Goal: Transaction & Acquisition: Purchase product/service

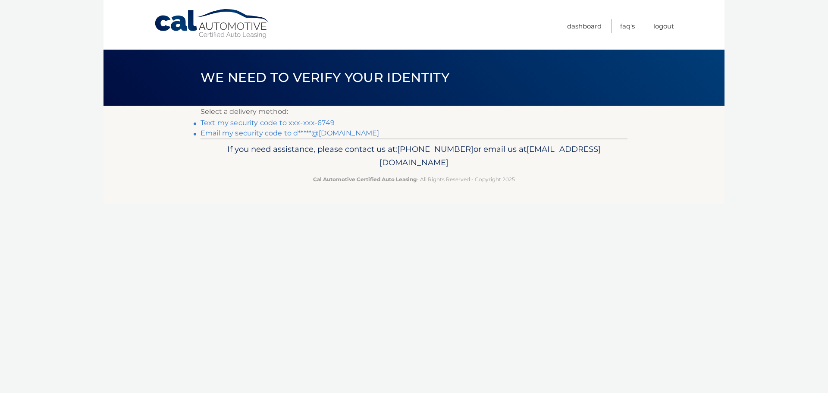
click at [310, 123] on link "Text my security code to xxx-xxx-6749" at bounding box center [268, 123] width 134 height 8
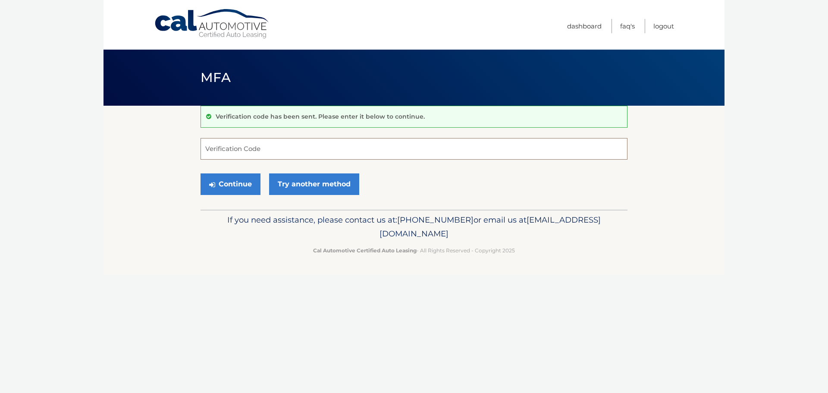
click at [300, 149] on input "Verification Code" at bounding box center [414, 149] width 427 height 22
type input "997086"
click at [242, 184] on button "Continue" at bounding box center [231, 184] width 60 height 22
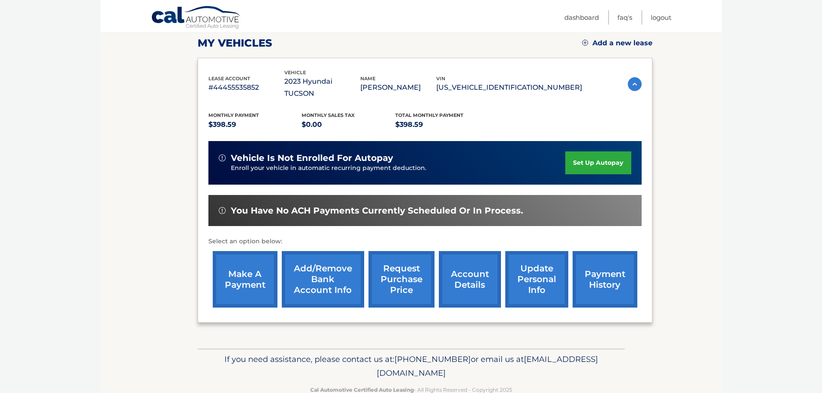
scroll to position [129, 0]
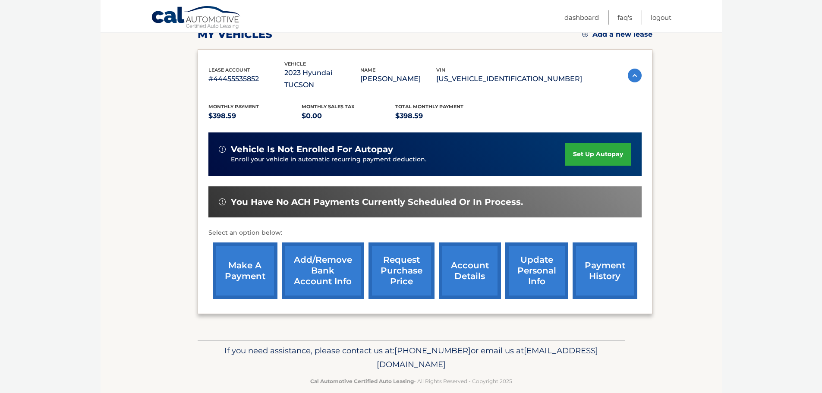
click at [235, 262] on link "make a payment" at bounding box center [245, 270] width 65 height 57
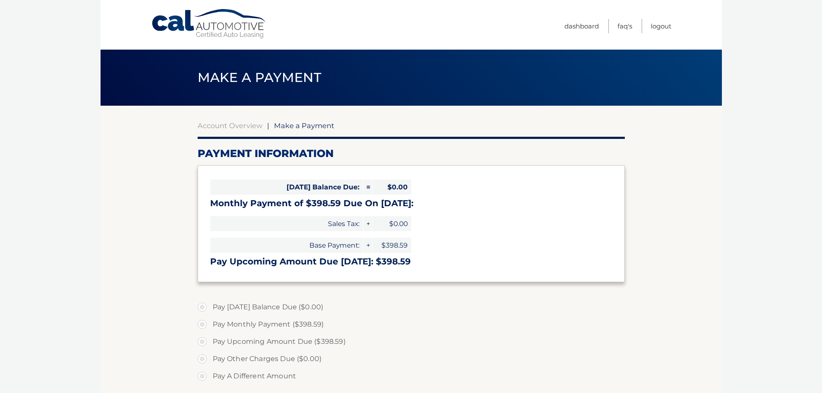
select select "ZjI5NDQwYjUtNzg4Mi00MzhkLTg4MTctZTI3MTRiZmQ3ZTI1"
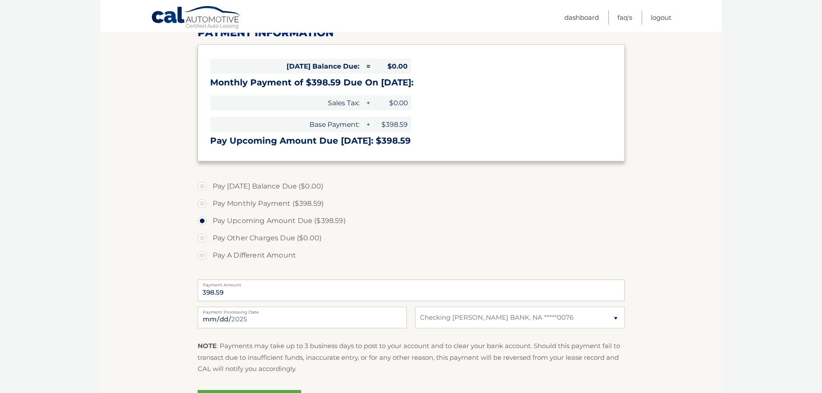
scroll to position [129, 0]
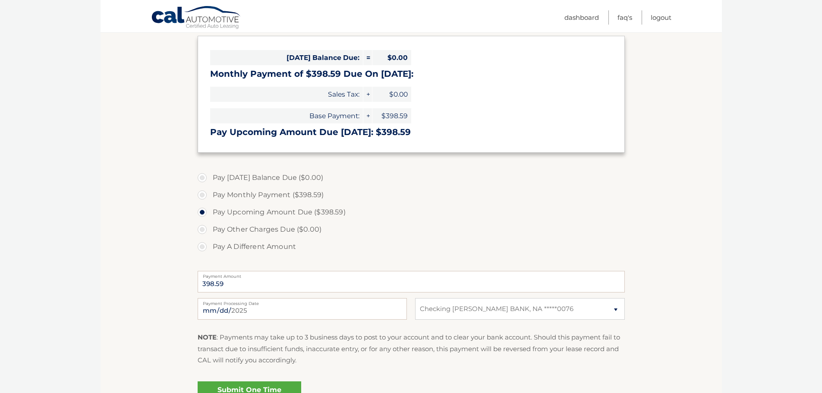
click at [199, 194] on label "Pay Monthly Payment ($398.59)" at bounding box center [411, 194] width 427 height 17
click at [201, 194] on input "Pay Monthly Payment ($398.59)" at bounding box center [205, 193] width 9 height 14
radio input "true"
click at [200, 215] on label "Pay Upcoming Amount Due ($398.59)" at bounding box center [411, 212] width 427 height 17
click at [201, 215] on input "Pay Upcoming Amount Due ($398.59)" at bounding box center [205, 211] width 9 height 14
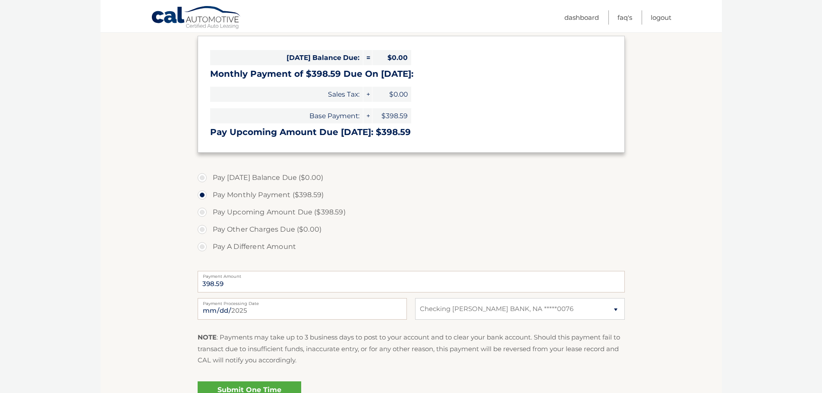
radio input "true"
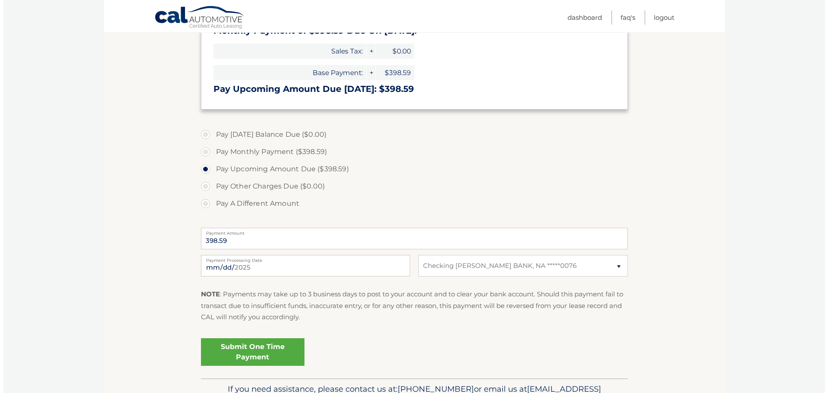
scroll to position [216, 0]
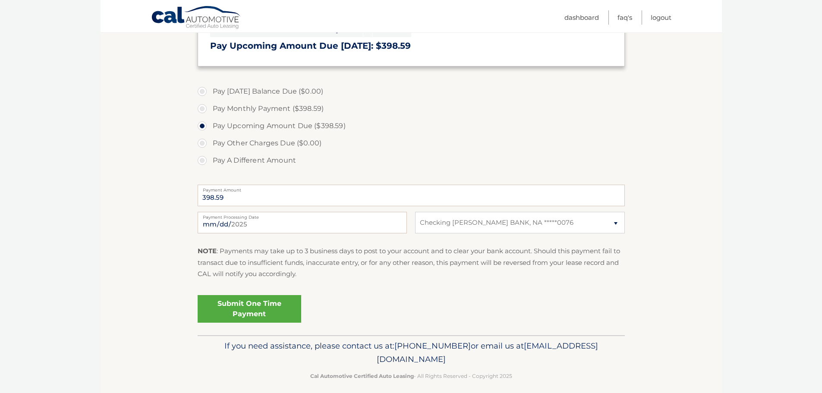
click at [245, 309] on link "Submit One Time Payment" at bounding box center [250, 309] width 104 height 28
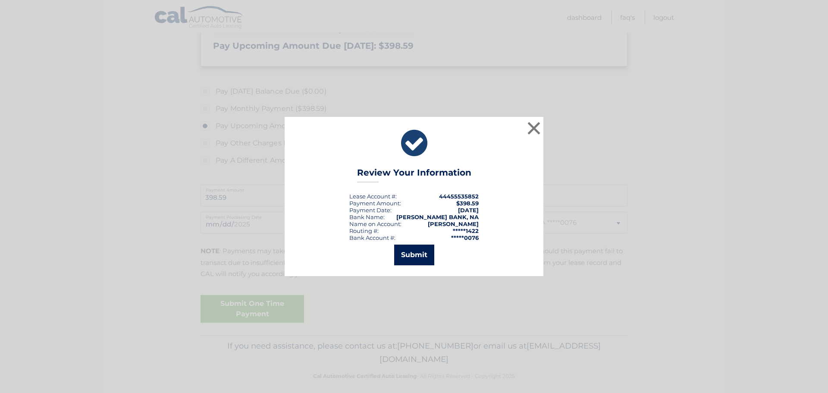
click at [403, 256] on button "Submit" at bounding box center [414, 255] width 40 height 21
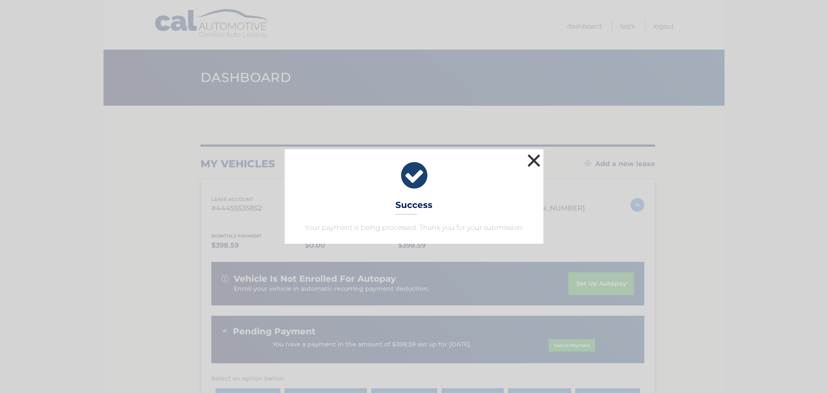
click at [528, 163] on button "×" at bounding box center [533, 160] width 17 height 17
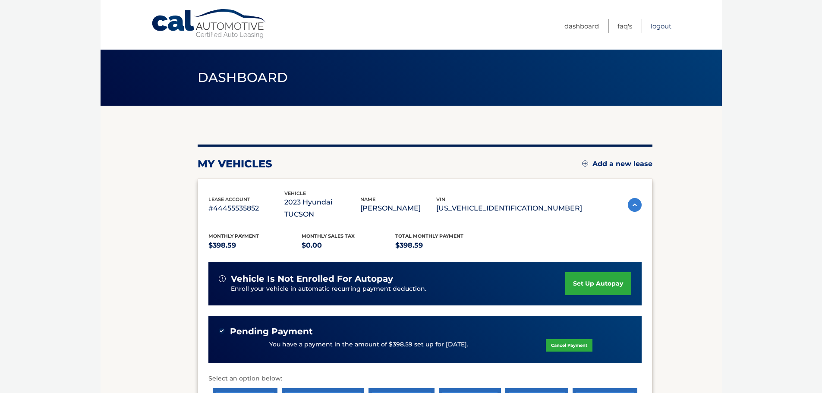
click at [666, 27] on link "Logout" at bounding box center [661, 26] width 21 height 14
